Goal: Find specific page/section: Find specific page/section

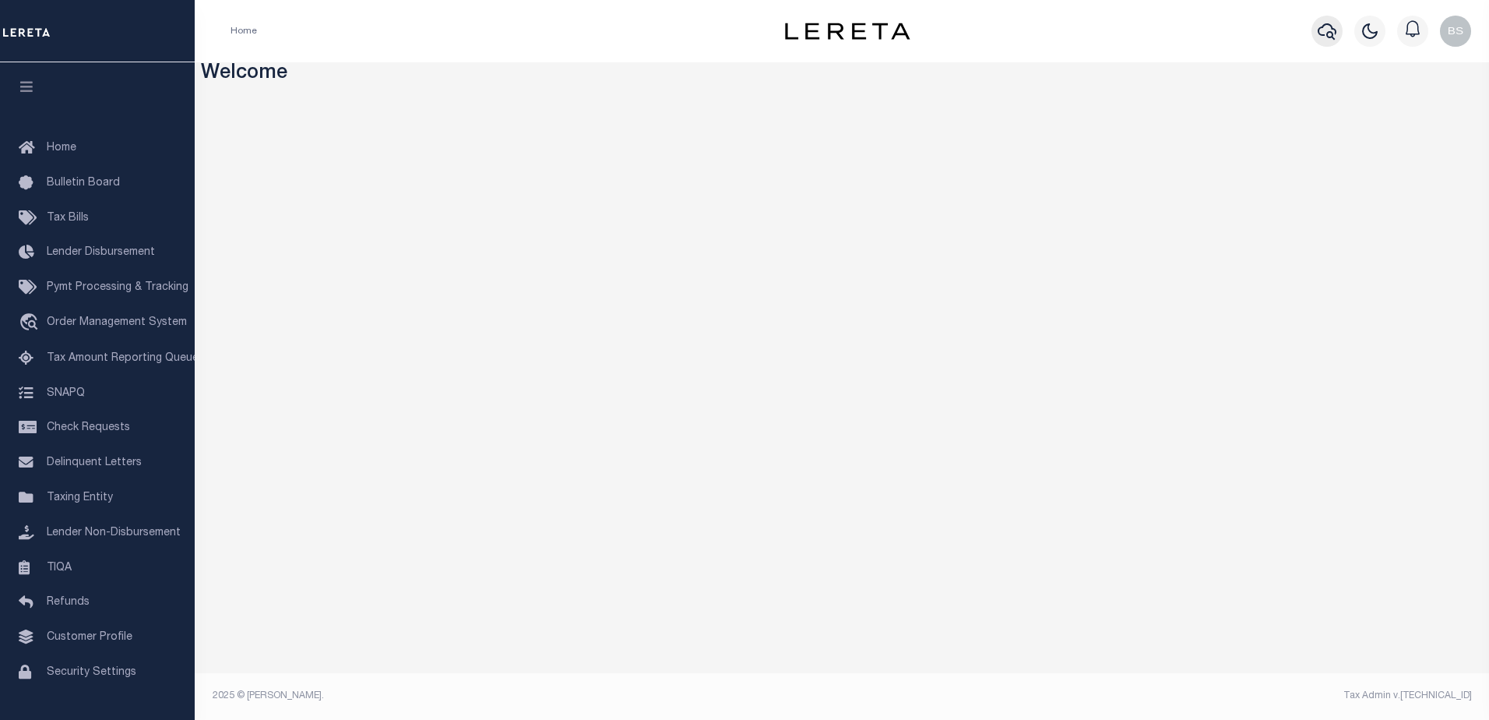
click at [1322, 35] on icon "button" at bounding box center [1327, 31] width 19 height 19
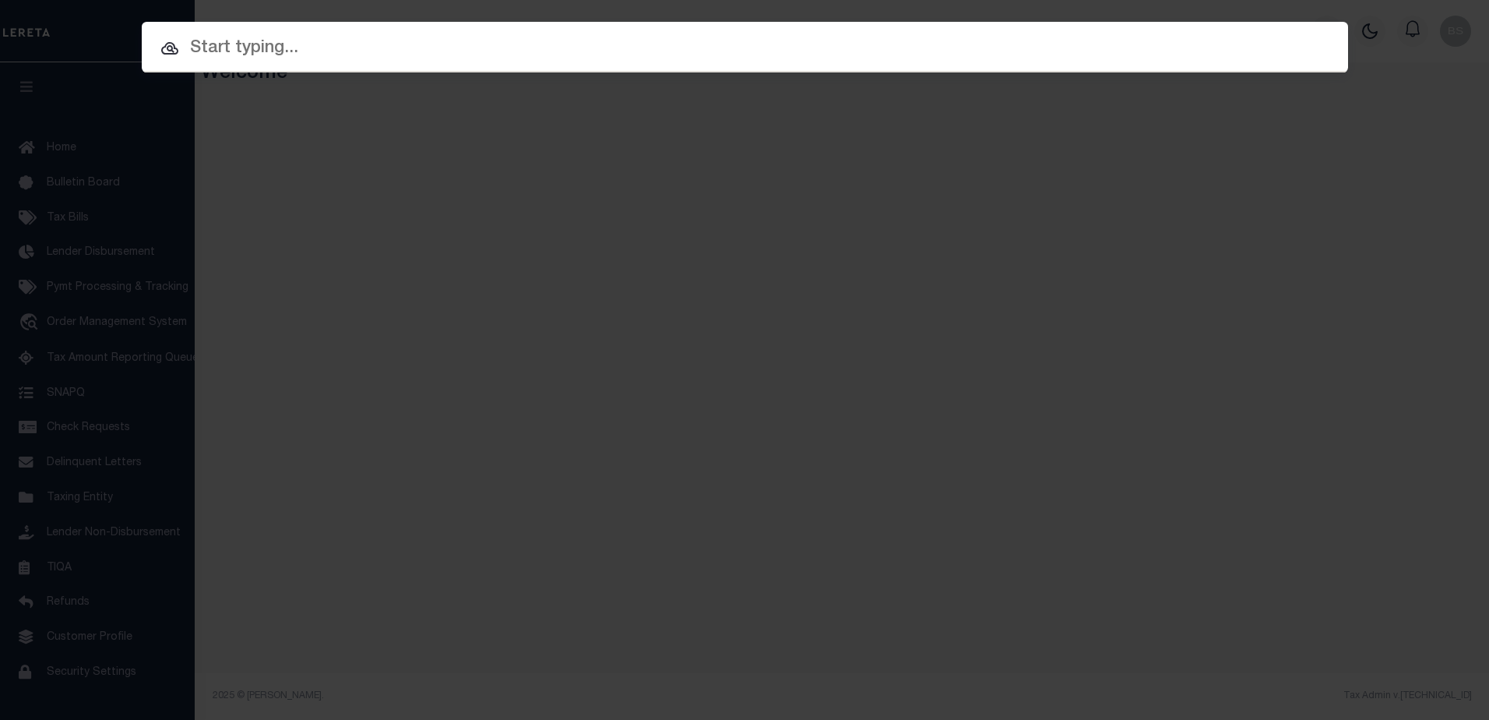
click at [65, 30] on div "Include Loans TBM Customers Borrowers Payments (Lender Non-Disb) Payments (Lend…" at bounding box center [744, 360] width 1489 height 720
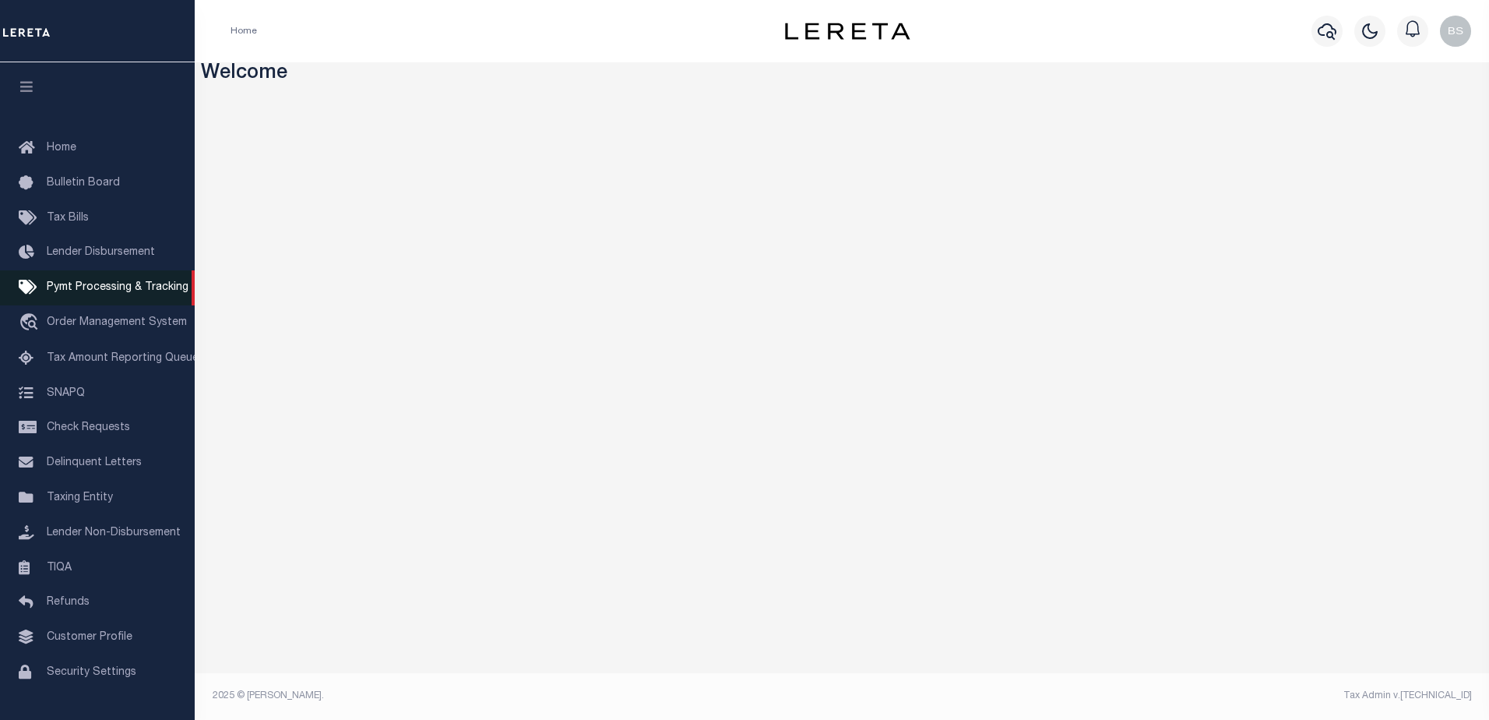
click at [111, 293] on span "Pymt Processing & Tracking" at bounding box center [118, 287] width 142 height 11
click at [58, 219] on span "Tax Bills" at bounding box center [68, 218] width 42 height 11
